Goal: Task Accomplishment & Management: Complete application form

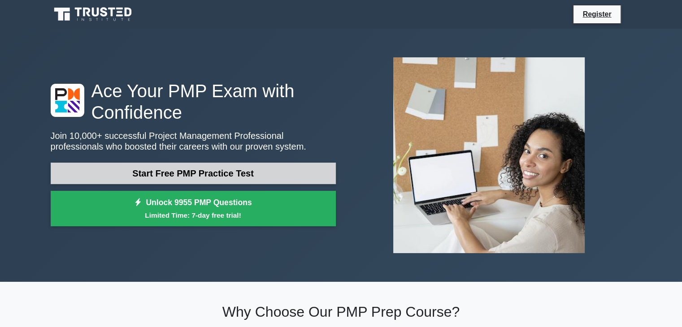
click at [248, 171] on link "Start Free PMP Practice Test" at bounding box center [193, 174] width 285 height 22
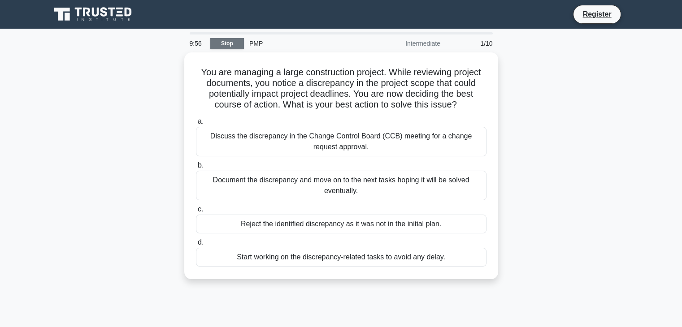
click at [226, 42] on link "Stop" at bounding box center [227, 43] width 34 height 11
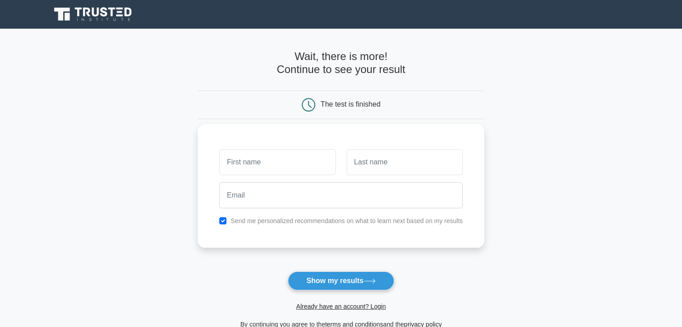
click at [289, 157] on input "text" at bounding box center [277, 162] width 116 height 26
type input "lilwa"
click at [385, 153] on input "text" at bounding box center [405, 162] width 116 height 26
type input "uwu"
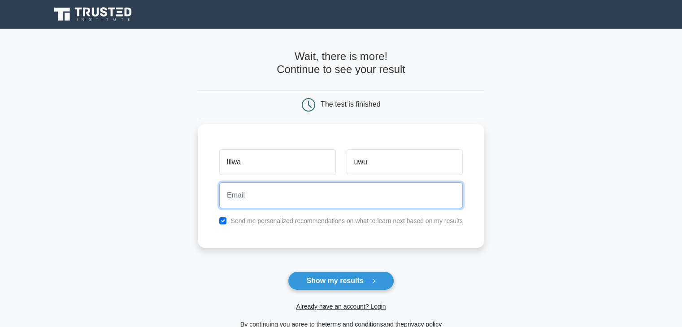
click at [333, 202] on input "email" at bounding box center [341, 196] width 244 height 26
type input "[EMAIL_ADDRESS][DOMAIN_NAME]"
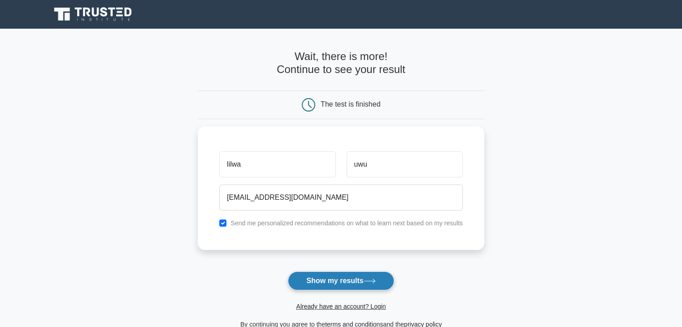
click at [332, 272] on button "Show my results" at bounding box center [341, 281] width 106 height 19
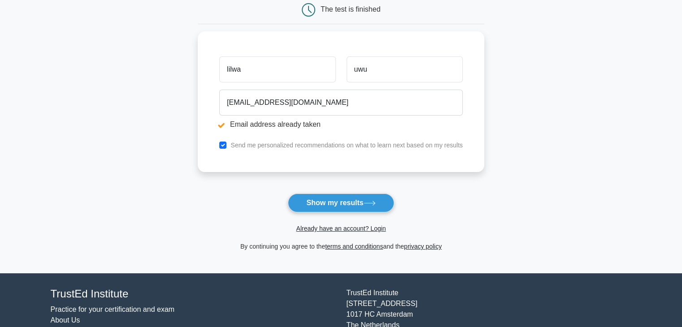
scroll to position [129, 0]
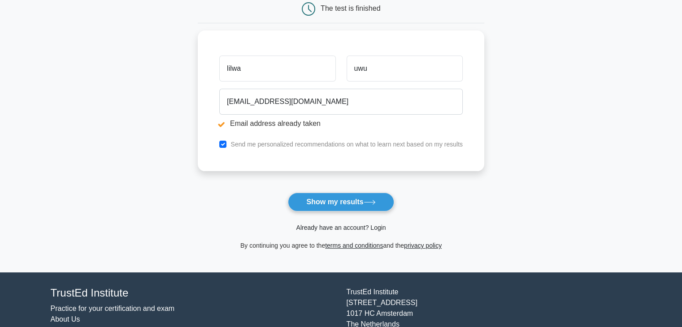
click at [373, 226] on link "Already have an account? Login" at bounding box center [341, 227] width 90 height 7
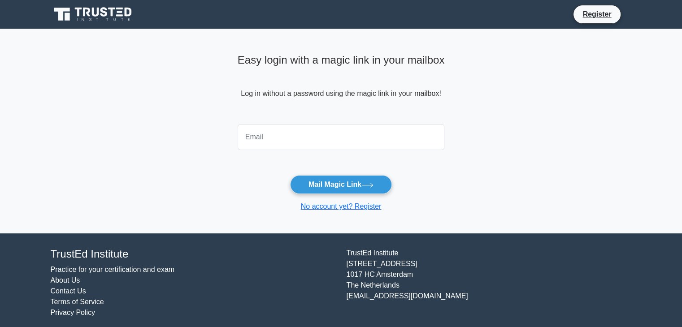
click at [372, 136] on input "email" at bounding box center [341, 137] width 207 height 26
type input "[EMAIL_ADDRESS][DOMAIN_NAME]"
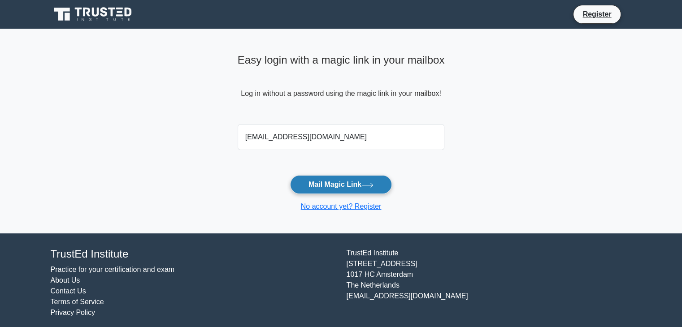
click at [326, 179] on button "Mail Magic Link" at bounding box center [341, 184] width 102 height 19
drag, startPoint x: 316, startPoint y: 182, endPoint x: 321, endPoint y: 183, distance: 5.0
click at [316, 182] on button "Mail Magic Link" at bounding box center [341, 184] width 102 height 19
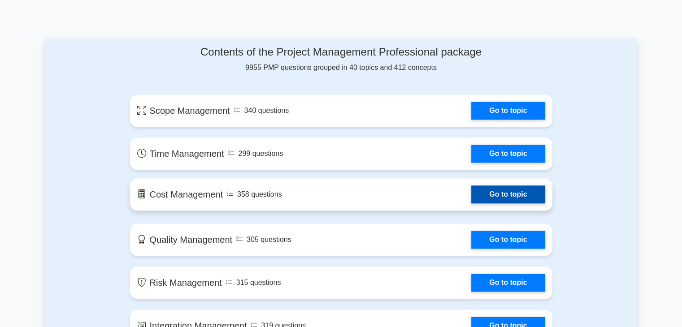
scroll to position [448, 0]
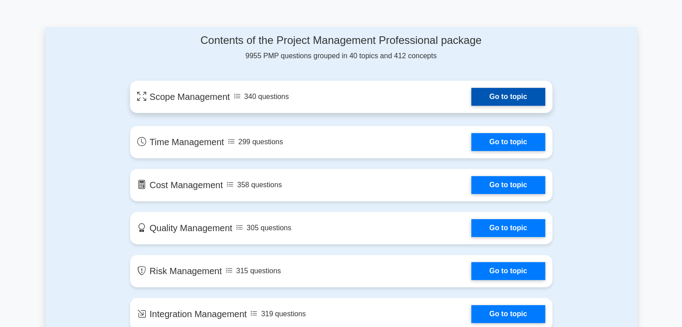
click at [471, 98] on link "Go to topic" at bounding box center [508, 97] width 74 height 18
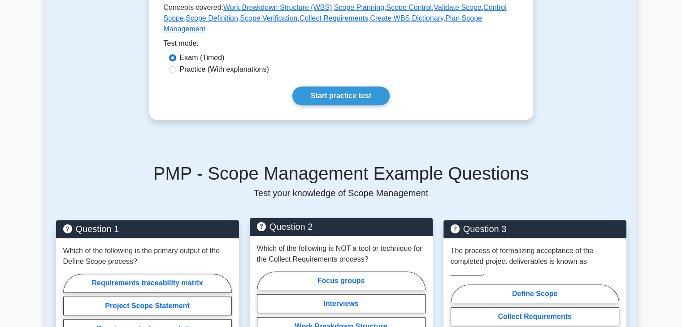
scroll to position [538, 0]
